Goal: Check status: Check status

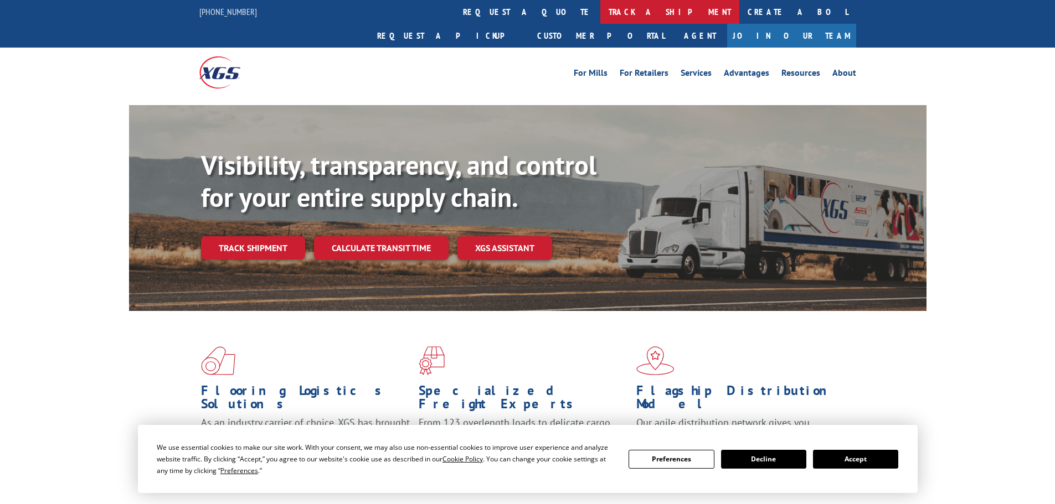
click at [600, 13] on link "track a shipment" at bounding box center [669, 12] width 139 height 24
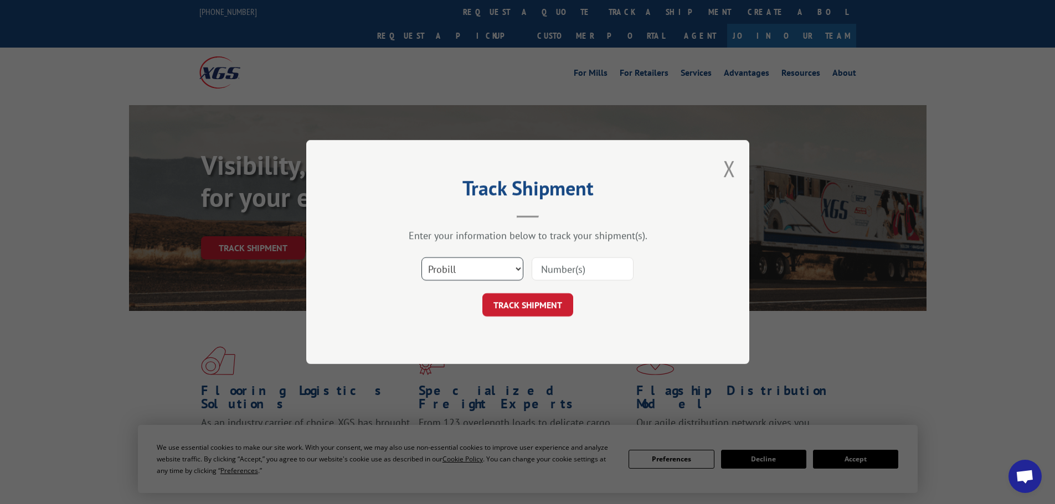
click at [475, 273] on select "Select category... Probill BOL PO" at bounding box center [472, 269] width 102 height 23
select select "bol"
click at [421, 258] on select "Select category... Probill BOL PO" at bounding box center [472, 269] width 102 height 23
click at [550, 269] on input at bounding box center [583, 269] width 102 height 23
paste input "6045740"
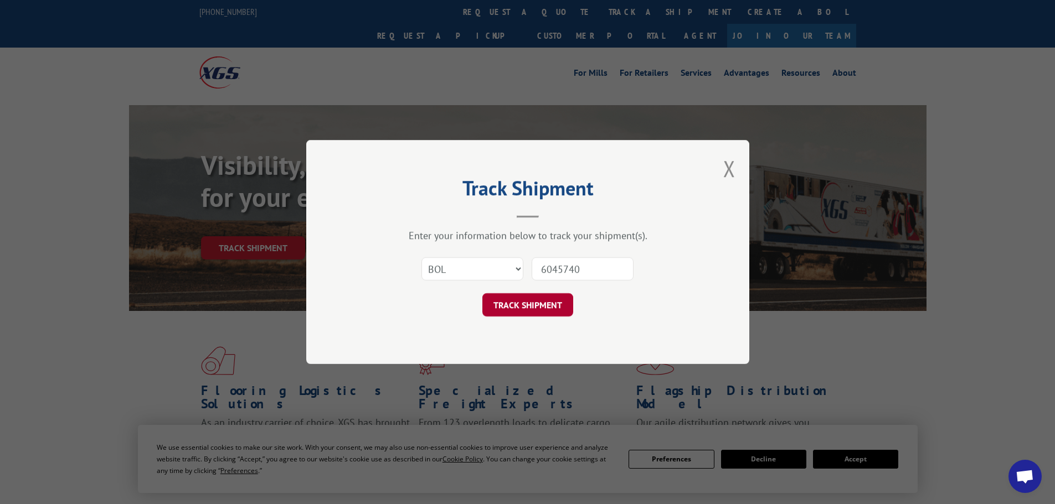
type input "6045740"
click at [541, 299] on button "TRACK SHIPMENT" at bounding box center [527, 305] width 91 height 23
